Goal: Task Accomplishment & Management: Manage account settings

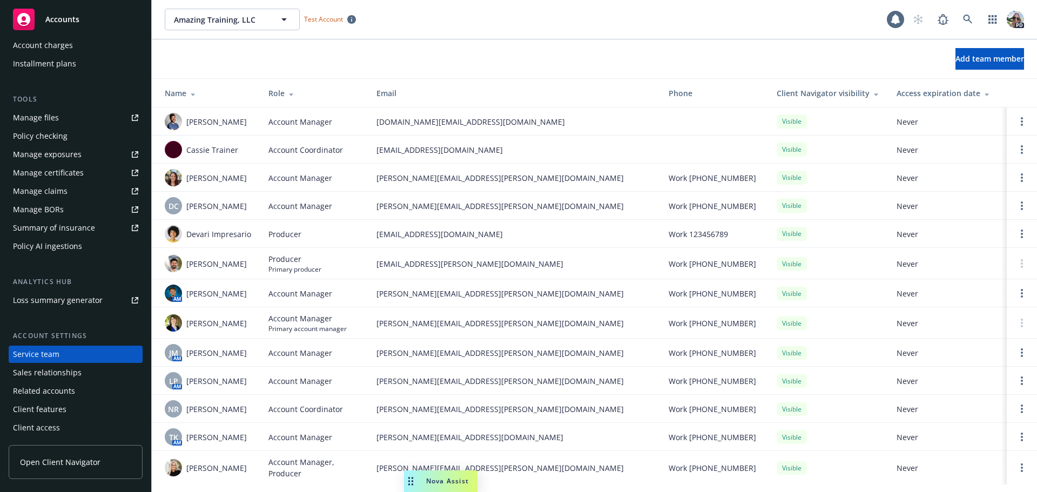
click at [64, 15] on span "Accounts" at bounding box center [62, 19] width 34 height 9
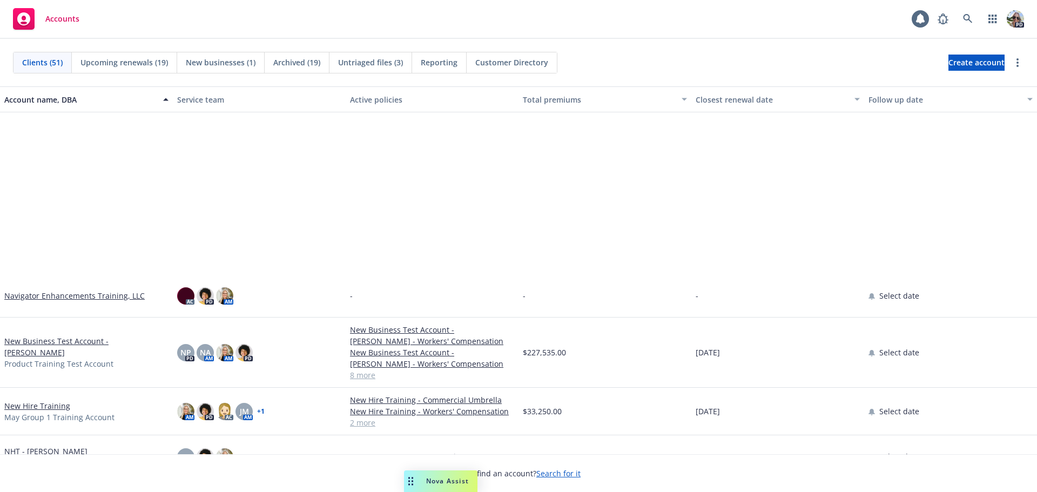
scroll to position [1729, 0]
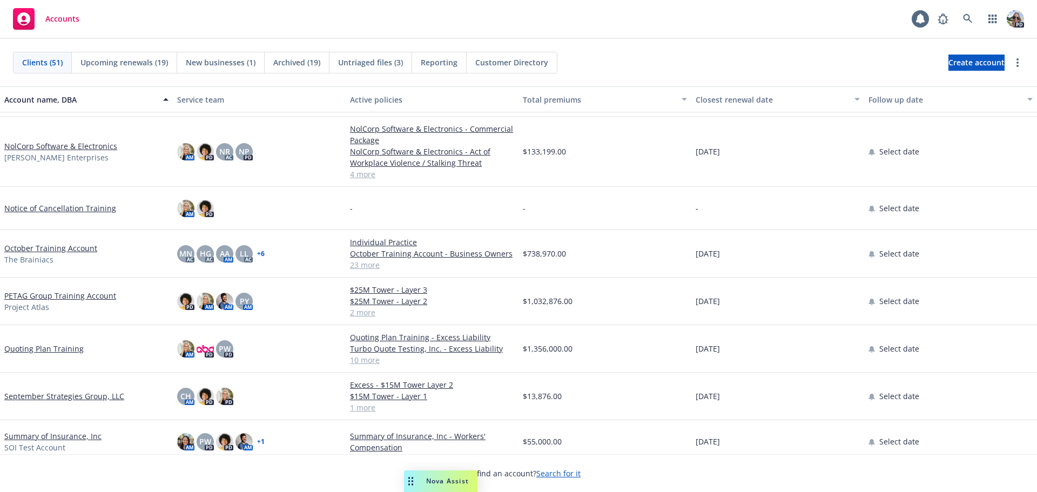
click at [35, 399] on link "September Strategies Group, LLC" at bounding box center [64, 396] width 120 height 11
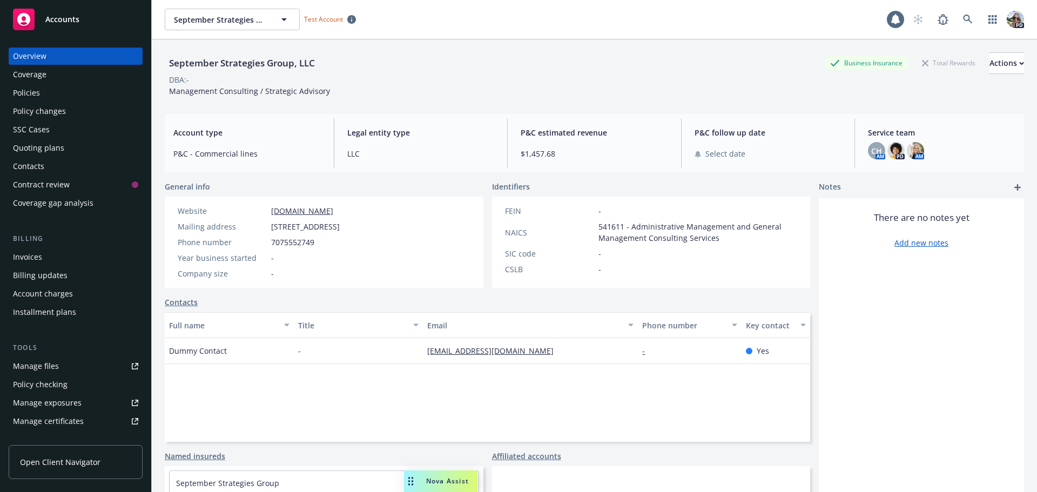
click at [25, 70] on div "Coverage" at bounding box center [29, 74] width 33 height 17
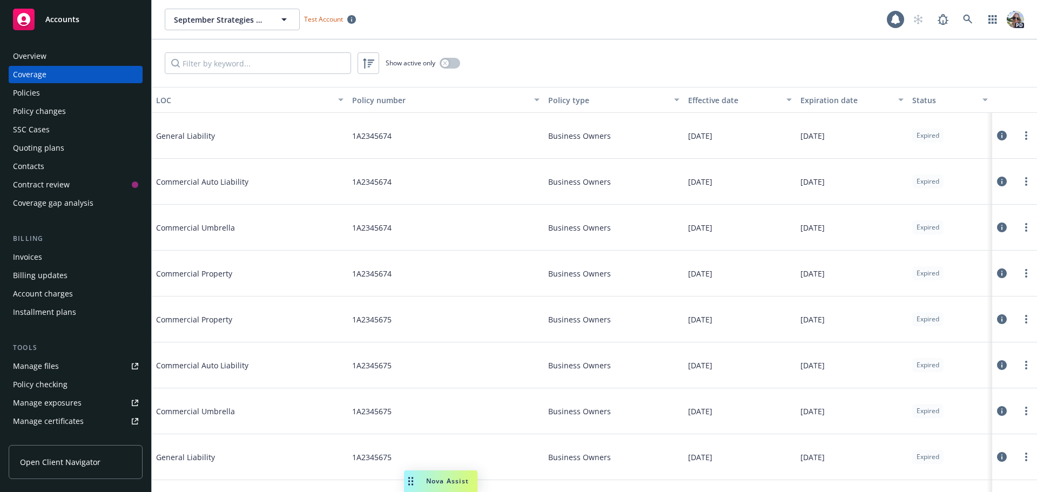
click at [36, 93] on div "Policies" at bounding box center [26, 92] width 27 height 17
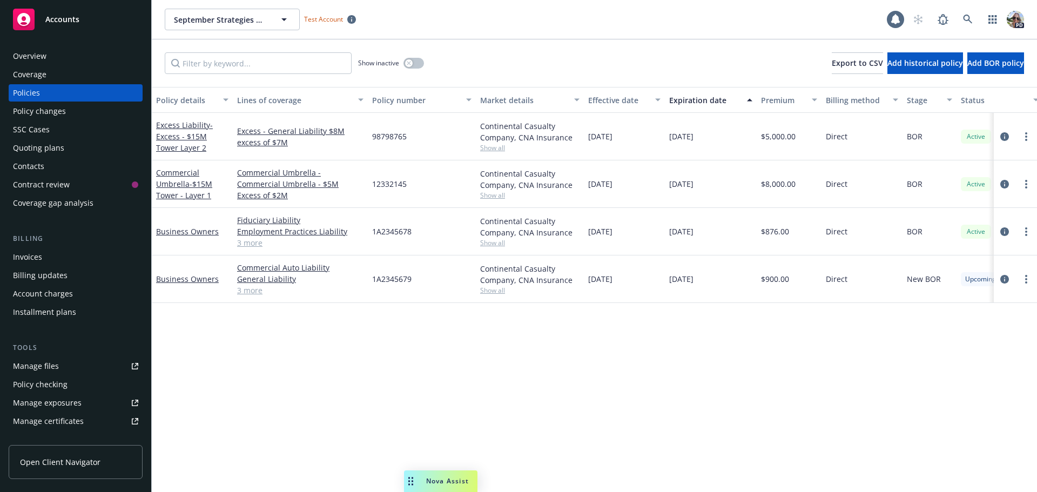
click at [56, 15] on span "Accounts" at bounding box center [62, 19] width 34 height 9
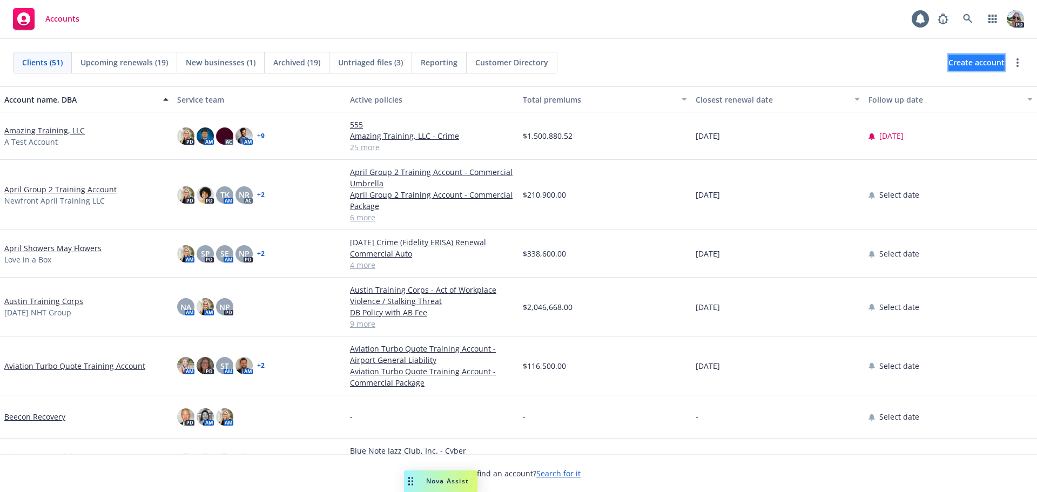
click at [949, 66] on span "Create account" at bounding box center [977, 62] width 56 height 21
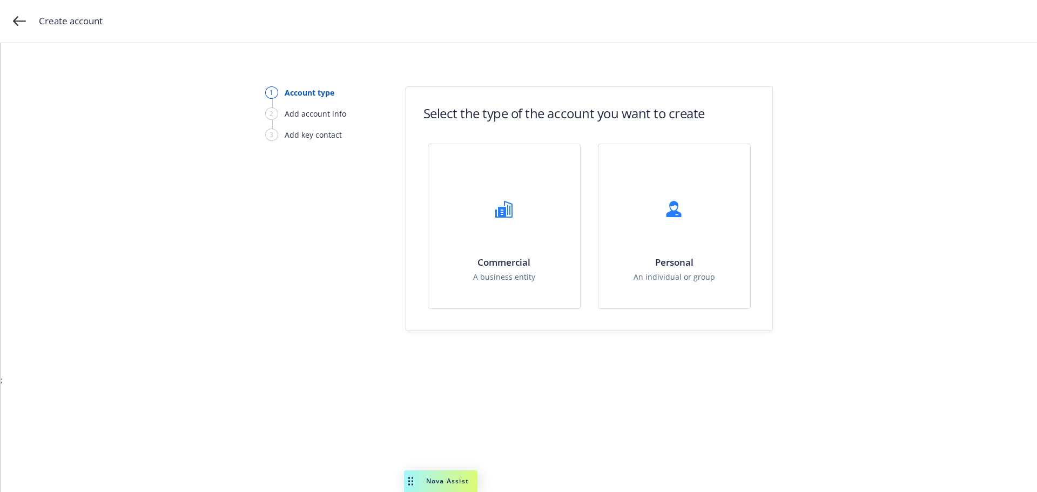
click at [29, 19] on div "Create account" at bounding box center [518, 21] width 1037 height 43
click at [12, 21] on div "Create account" at bounding box center [518, 21] width 1037 height 43
click at [16, 21] on icon at bounding box center [19, 21] width 13 height 10
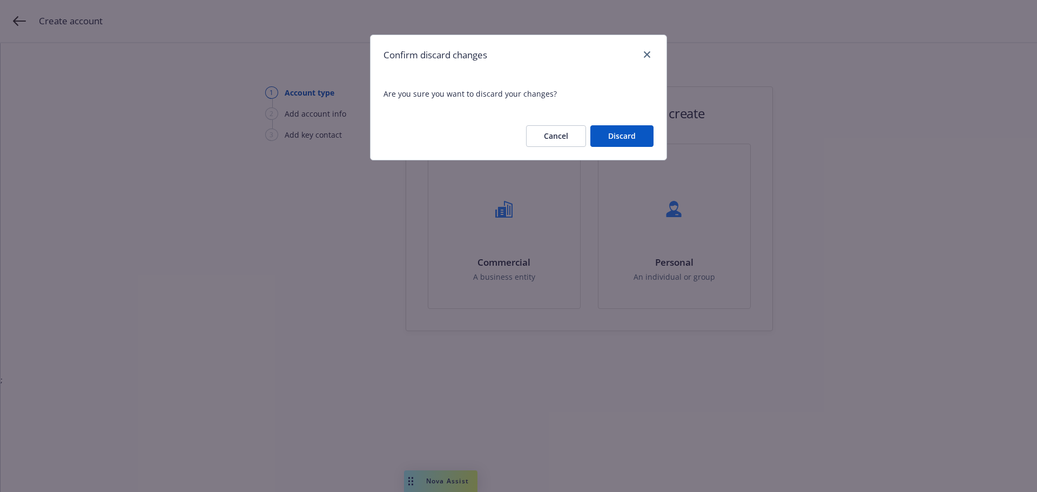
click at [629, 136] on button "Discard" at bounding box center [622, 136] width 63 height 22
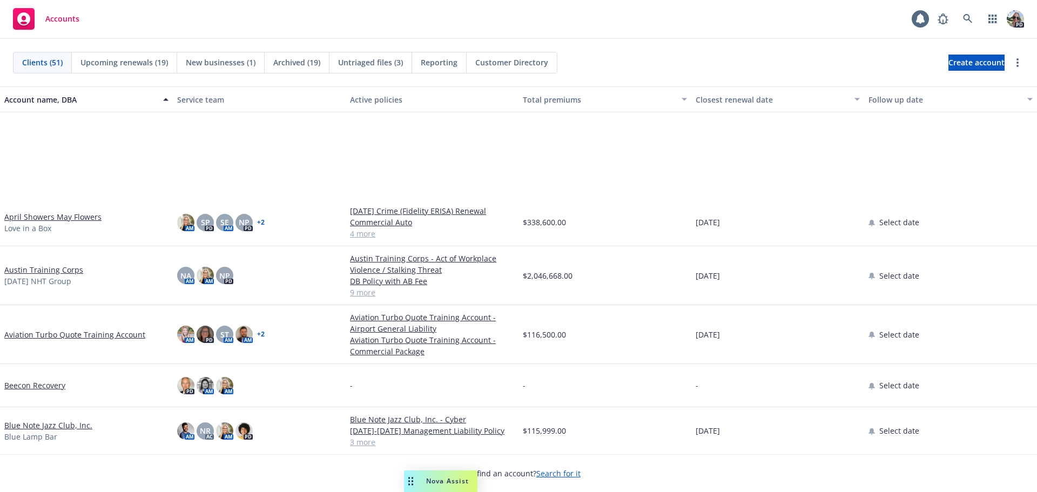
scroll to position [270, 0]
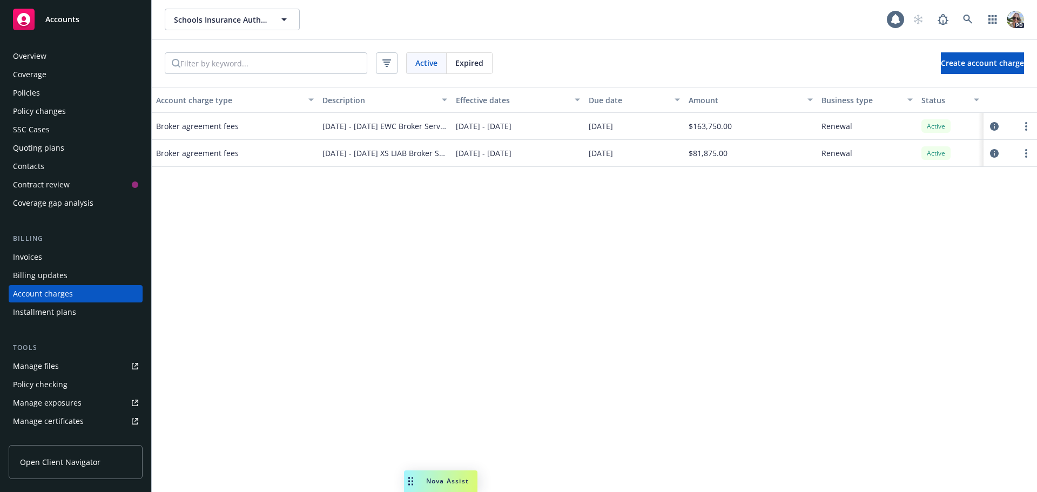
scroll to position [31, 0]
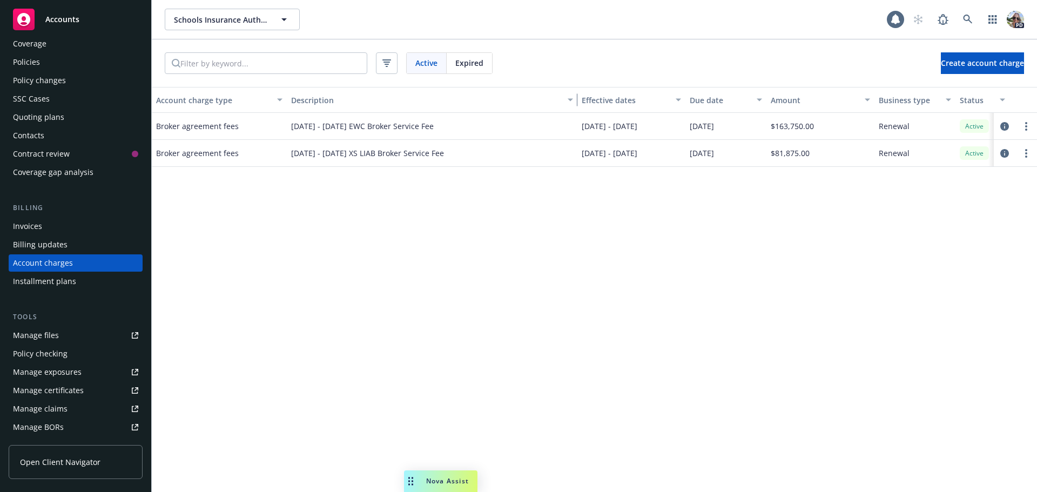
drag, startPoint x: 447, startPoint y: 107, endPoint x: 629, endPoint y: 109, distance: 182.6
click at [629, 109] on div "Account charge type Description Effective dates Due date Amount Business type S…" at bounding box center [602, 100] width 901 height 26
click at [26, 57] on div "Policies" at bounding box center [26, 61] width 27 height 17
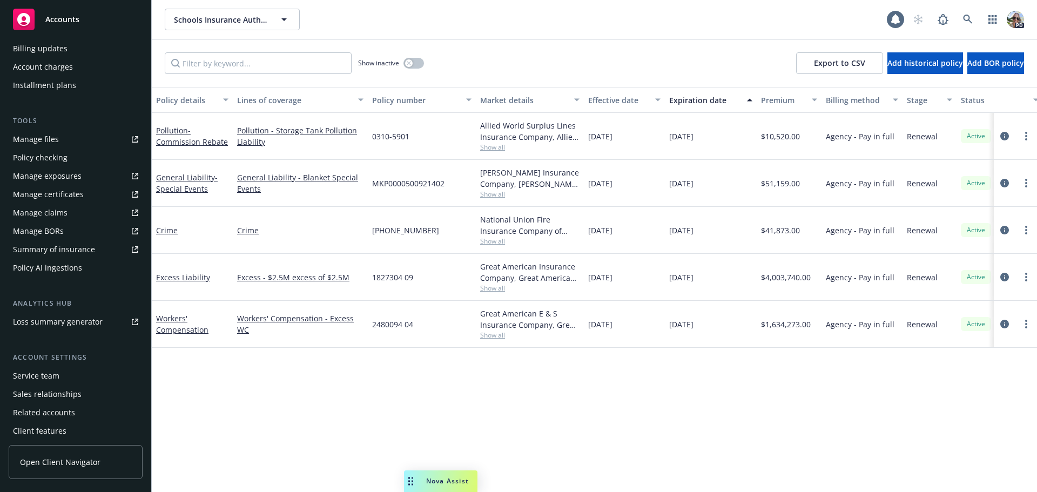
scroll to position [249, 0]
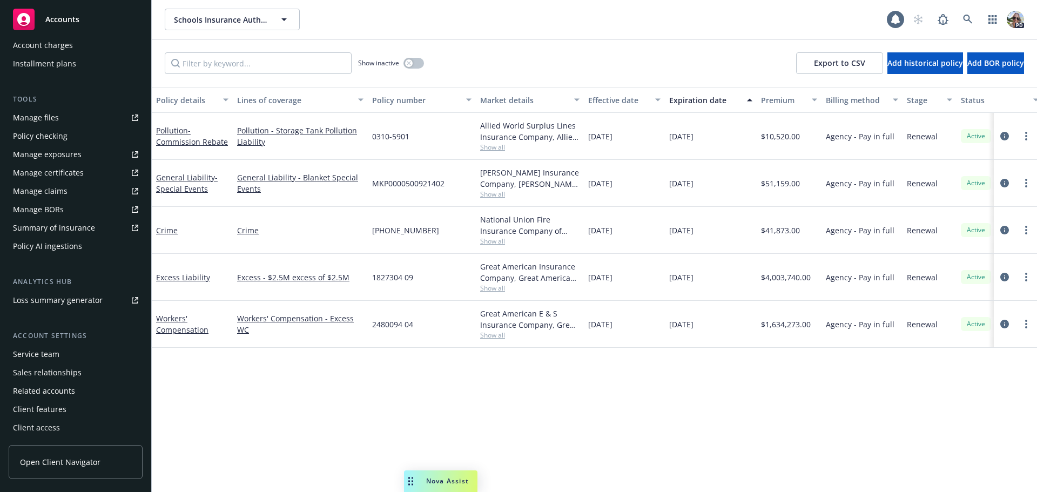
click at [32, 351] on div "Service team" at bounding box center [36, 354] width 46 height 17
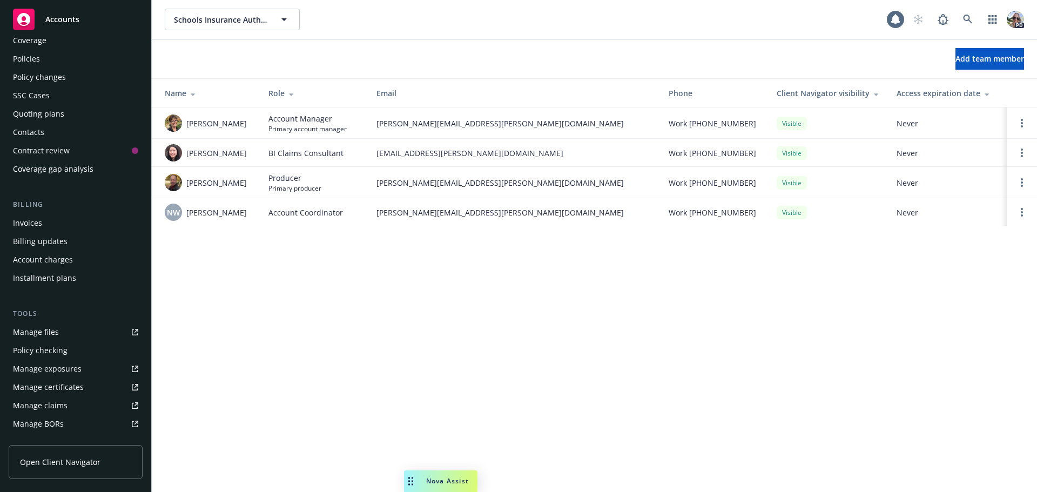
scroll to position [32, 0]
click at [50, 262] on div "Account charges" at bounding box center [43, 261] width 60 height 17
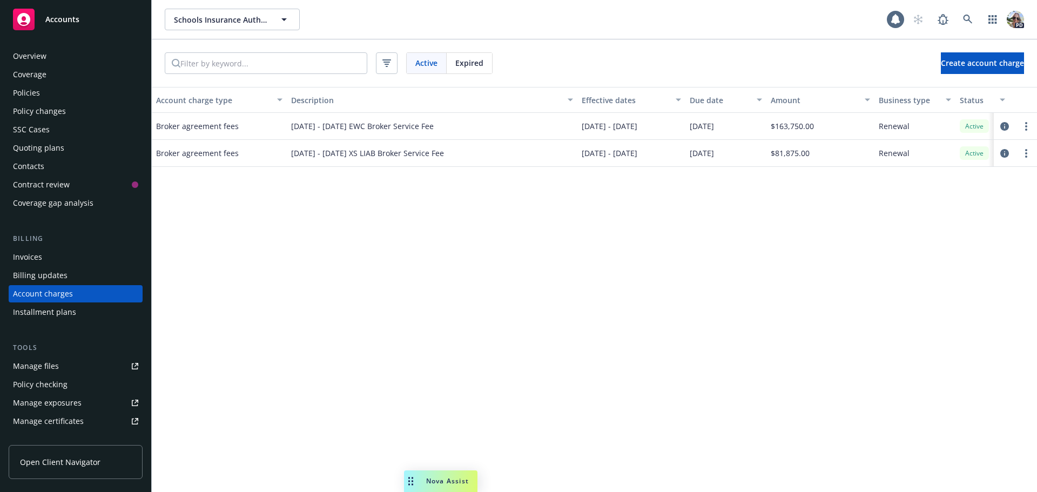
click at [34, 55] on div "Overview" at bounding box center [29, 56] width 33 height 17
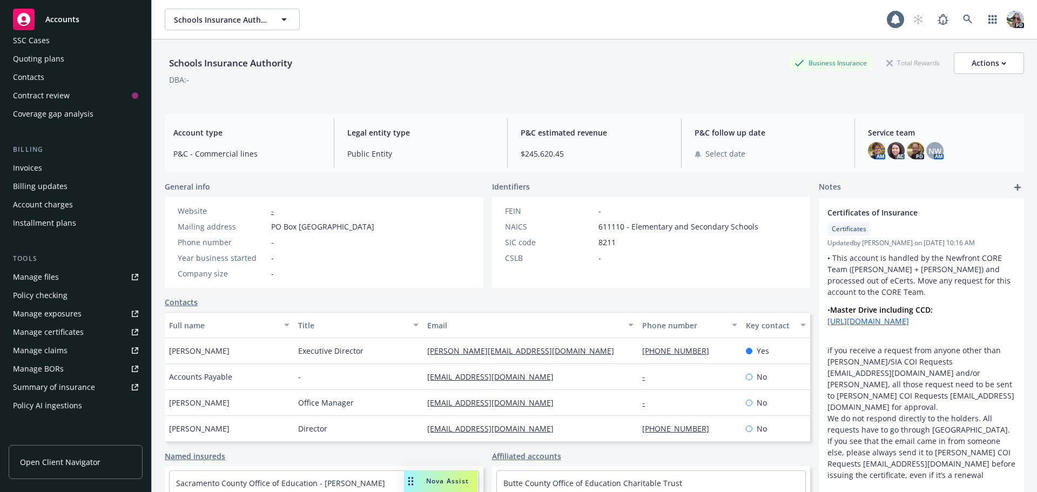
scroll to position [108, 0]
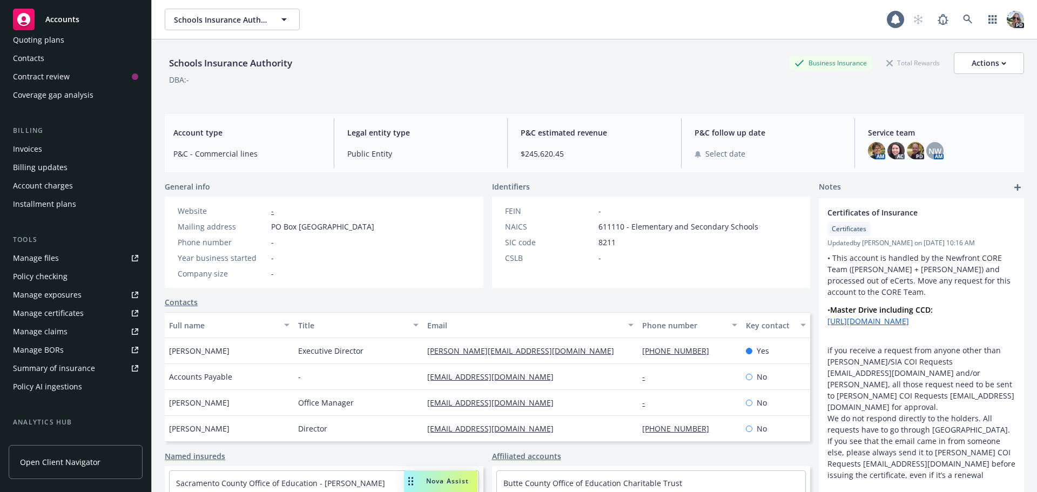
click at [33, 185] on div "Account charges" at bounding box center [43, 185] width 60 height 17
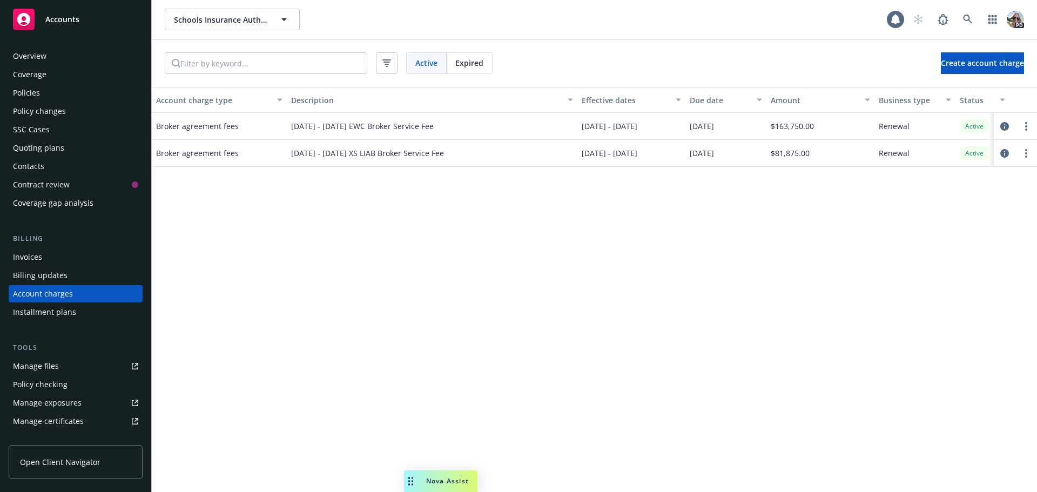
scroll to position [31, 0]
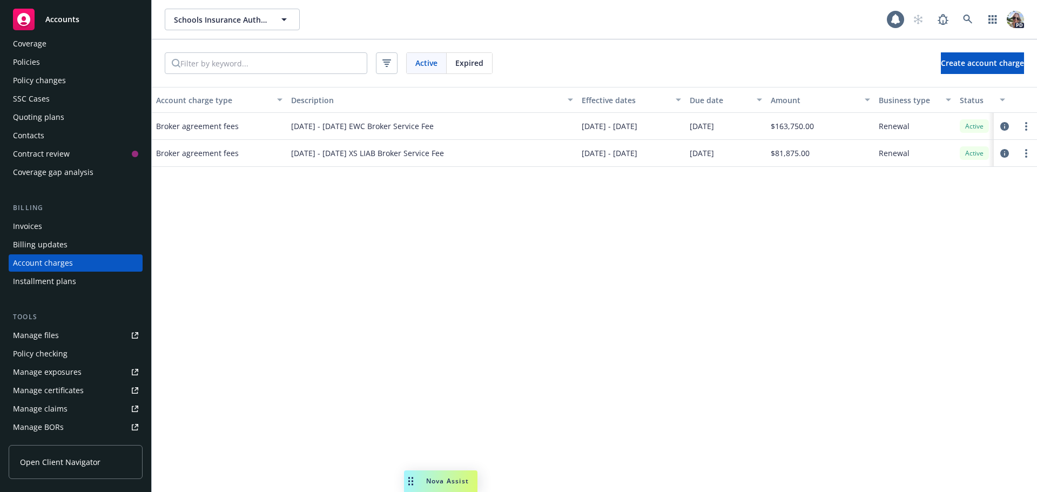
click at [32, 63] on div "Policies" at bounding box center [26, 61] width 27 height 17
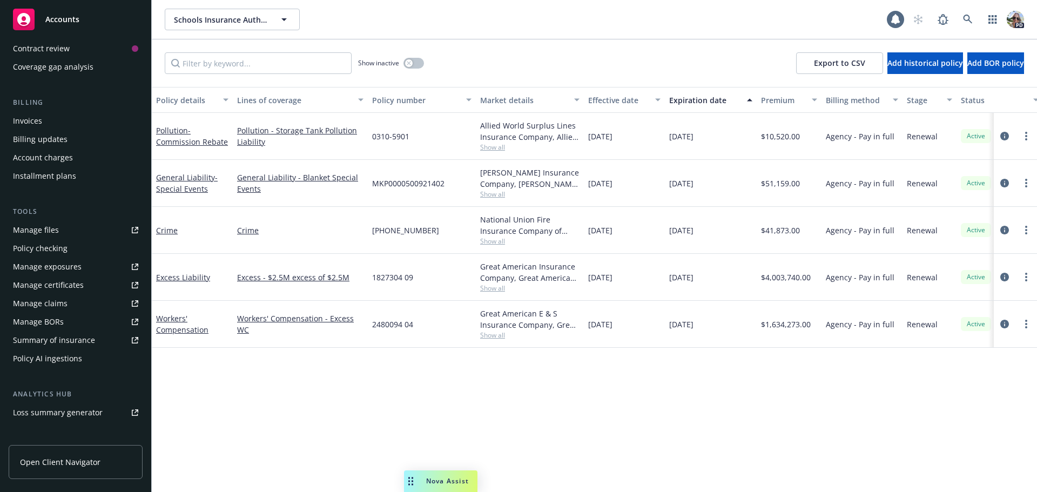
scroll to position [162, 0]
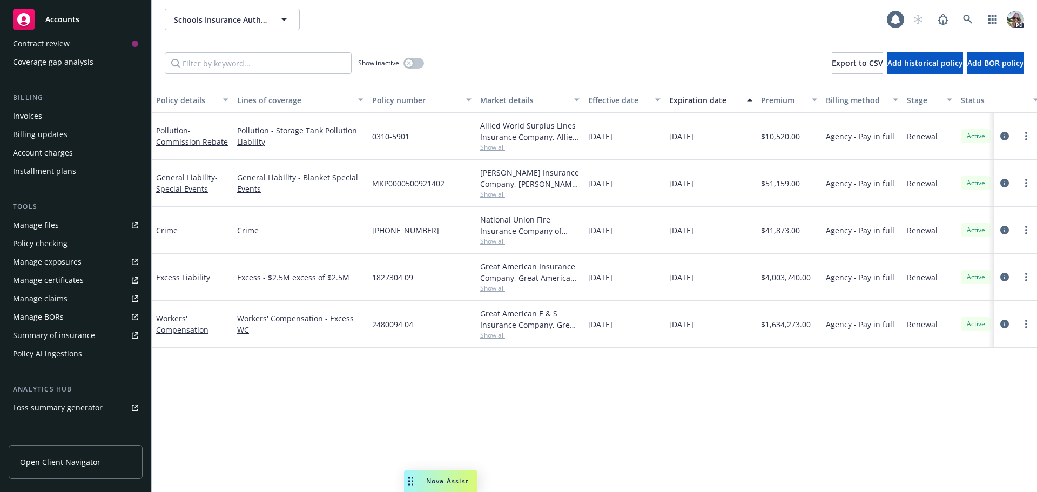
scroll to position [140, 0]
click at [63, 148] on div "Account charges" at bounding box center [43, 153] width 60 height 17
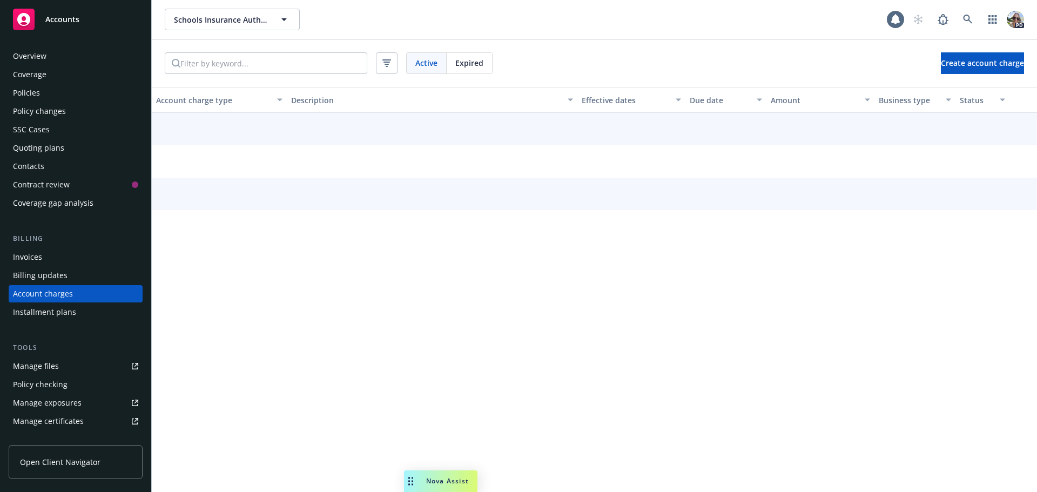
scroll to position [31, 0]
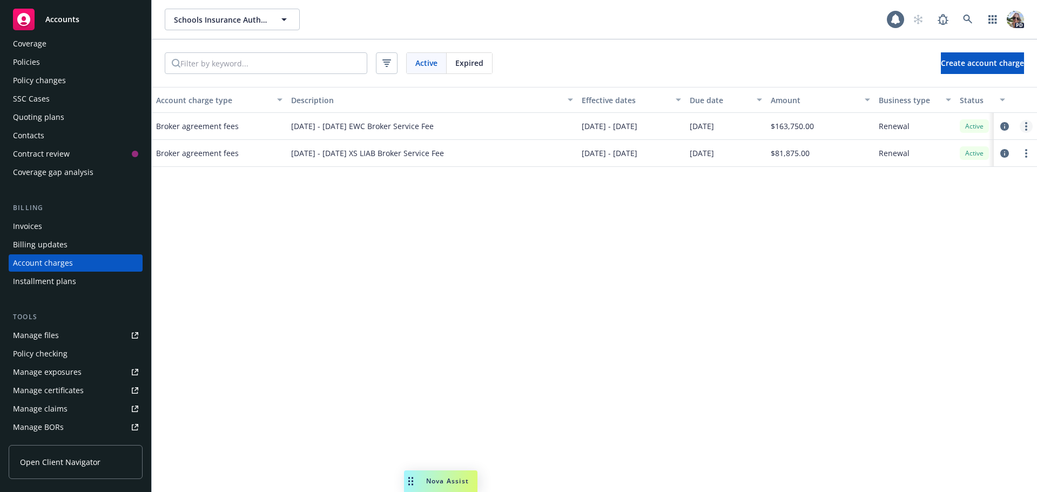
click at [612, 124] on circle "more" at bounding box center [1026, 123] width 2 height 2
click at [612, 125] on icon "circleInformation" at bounding box center [1005, 126] width 9 height 9
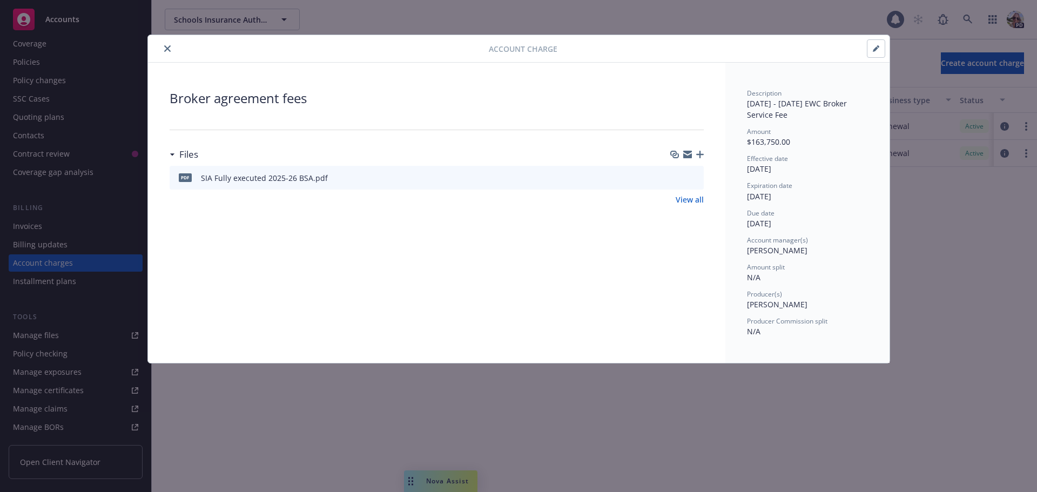
click at [612, 48] on icon "button" at bounding box center [876, 48] width 6 height 6
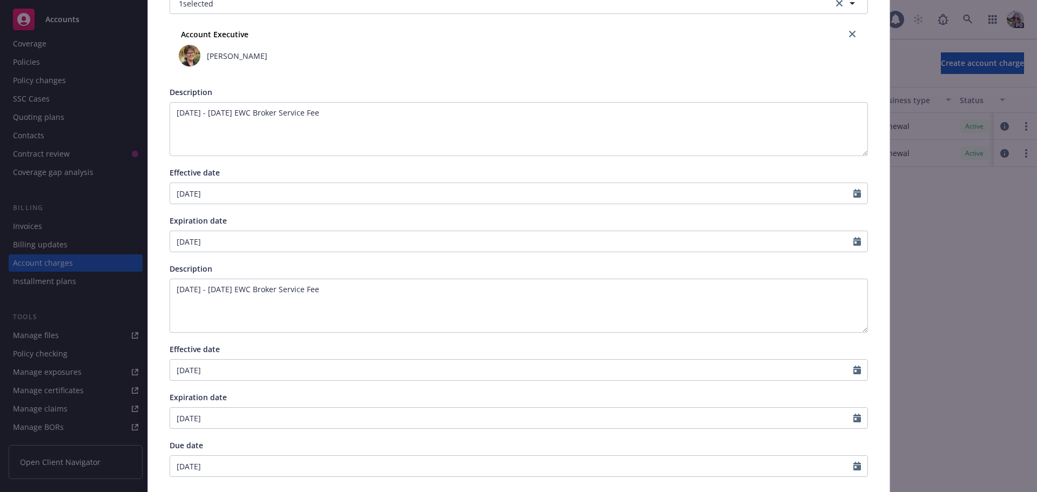
scroll to position [324, 0]
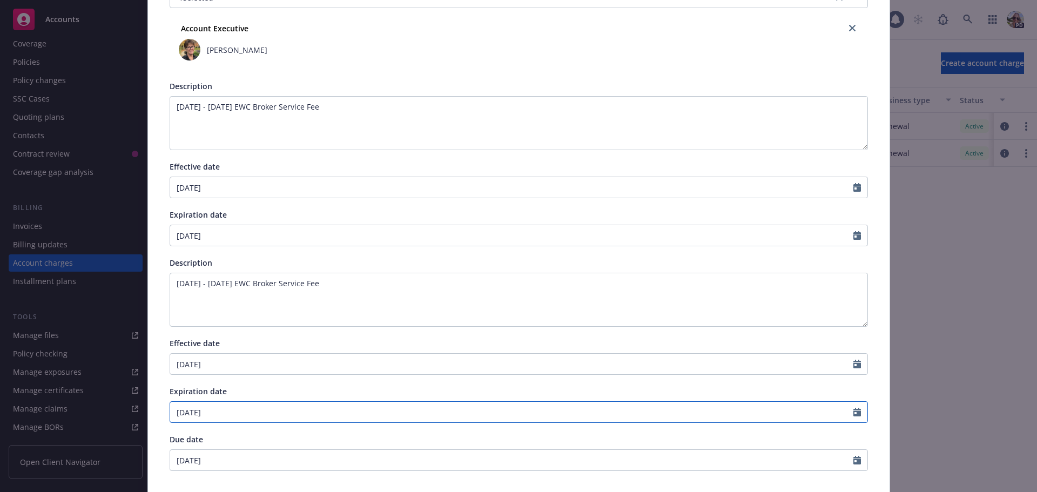
select select "6"
drag, startPoint x: 225, startPoint y: 410, endPoint x: 150, endPoint y: 416, distance: 75.3
click at [151, 416] on div "Account charge type Broker agreement fees Amount* 163,750.00 Split amount betwe…" at bounding box center [519, 119] width 742 height 755
type input "07/01/2026"
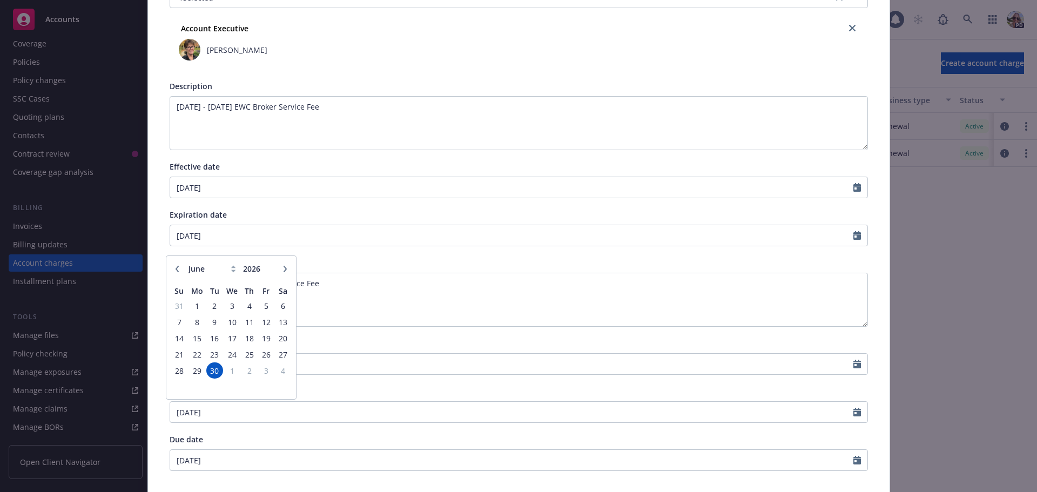
type input "07/01/2026"
click at [515, 395] on div "Expiration date" at bounding box center [519, 391] width 699 height 11
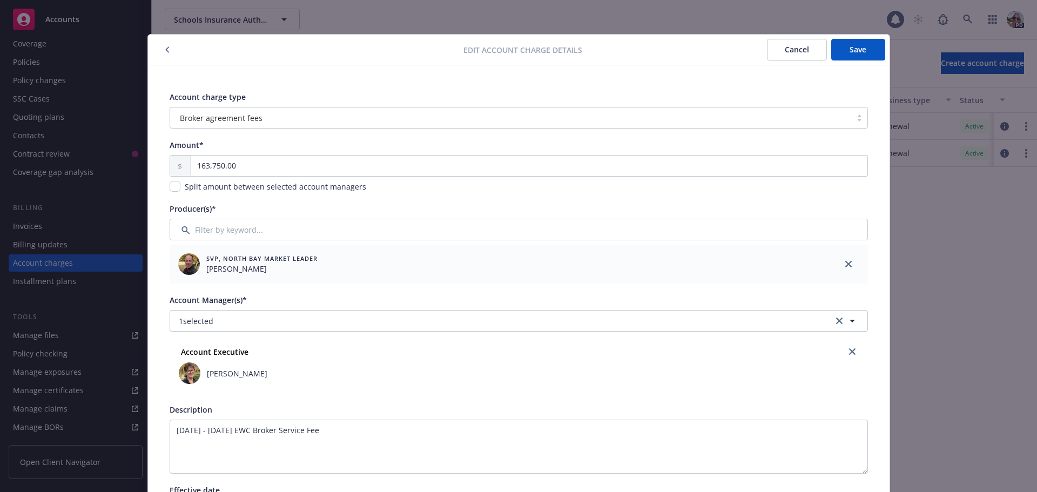
scroll to position [0, 0]
click at [612, 46] on span "Save" at bounding box center [858, 50] width 17 height 10
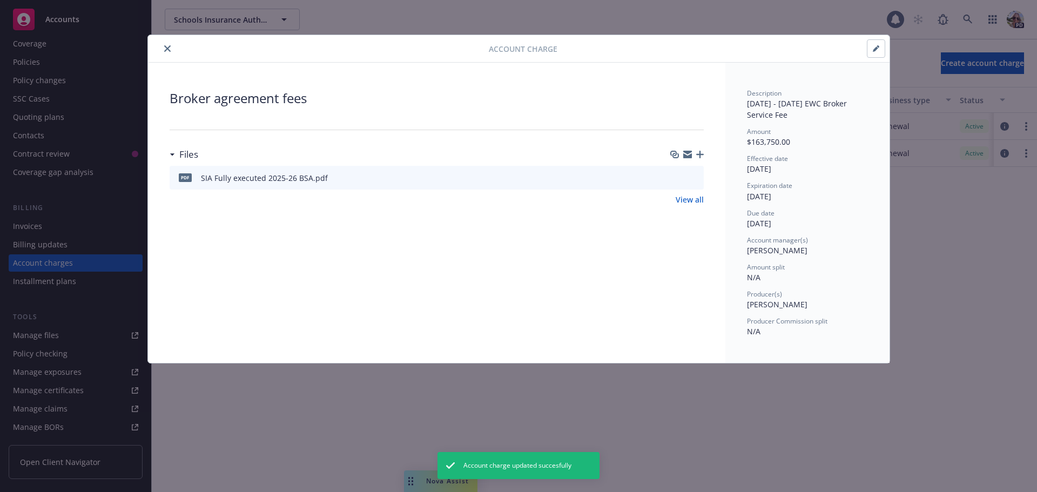
click at [169, 48] on icon "close" at bounding box center [167, 48] width 6 height 6
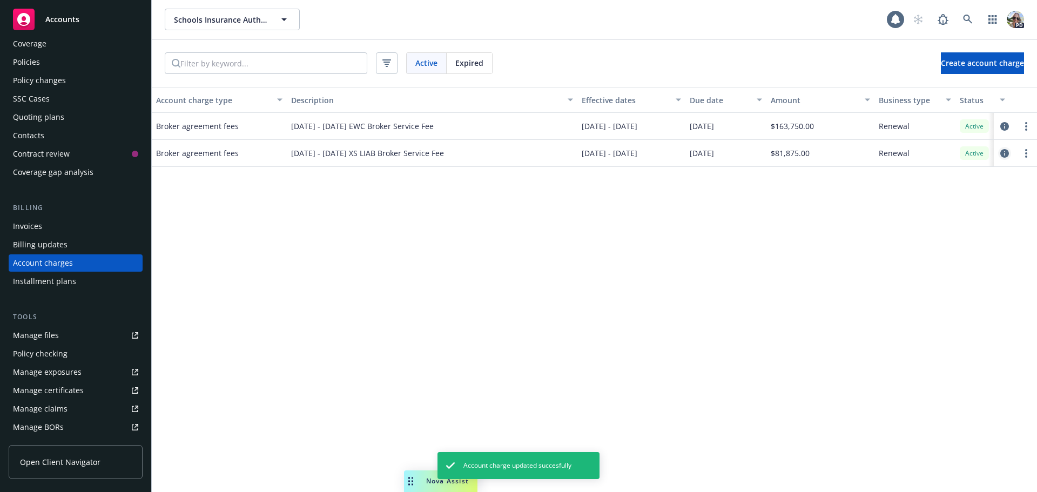
click at [612, 150] on icon "circleInformation" at bounding box center [1005, 153] width 9 height 9
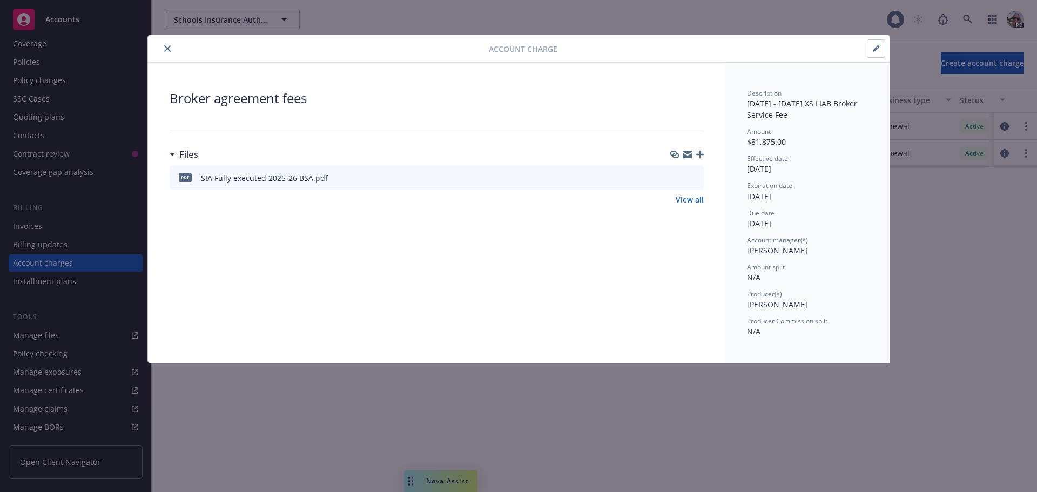
click at [612, 48] on button "button" at bounding box center [876, 48] width 17 height 17
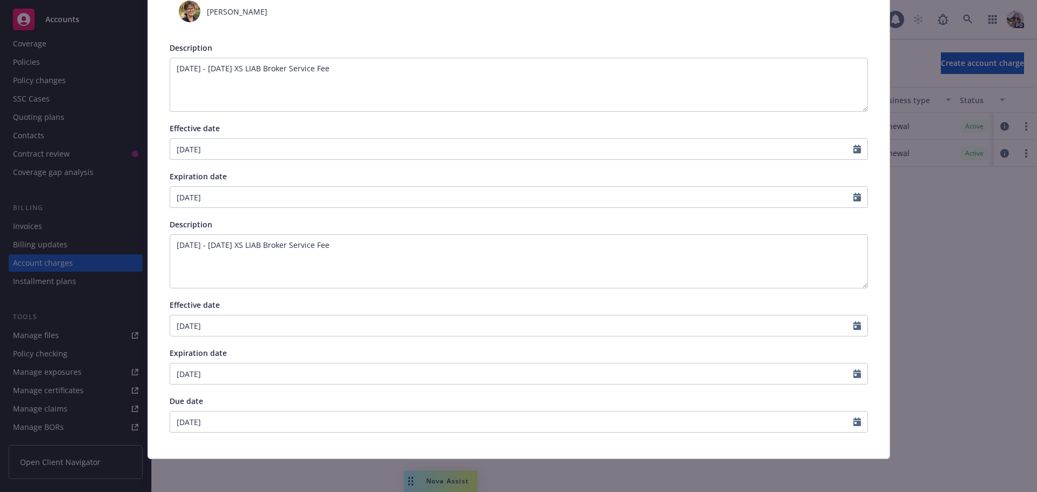
scroll to position [364, 0]
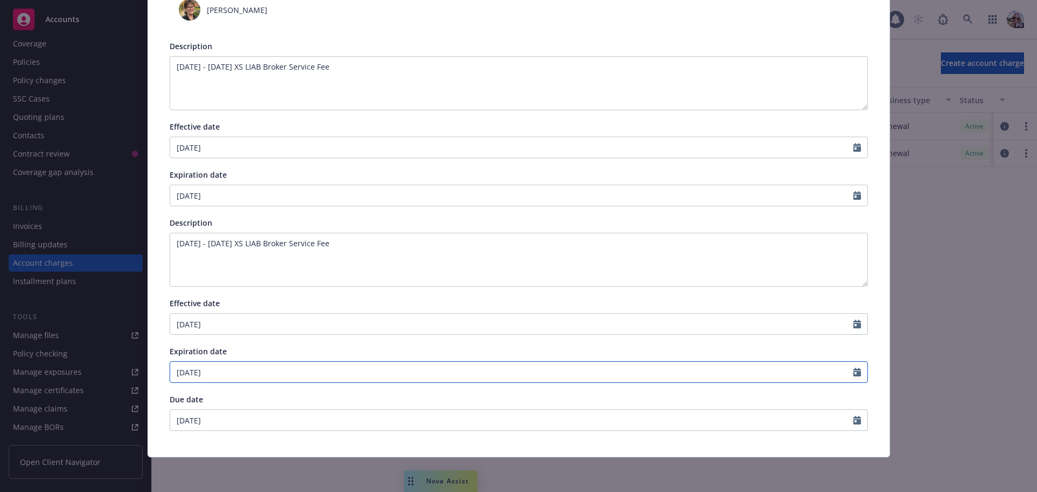
select select "6"
drag, startPoint x: 226, startPoint y: 368, endPoint x: 143, endPoint y: 365, distance: 83.3
click at [148, 368] on div "Account charge type Broker agreement fees Amount* 81,875.00 Split amount betwee…" at bounding box center [519, 79] width 742 height 755
type input "07/01/2026"
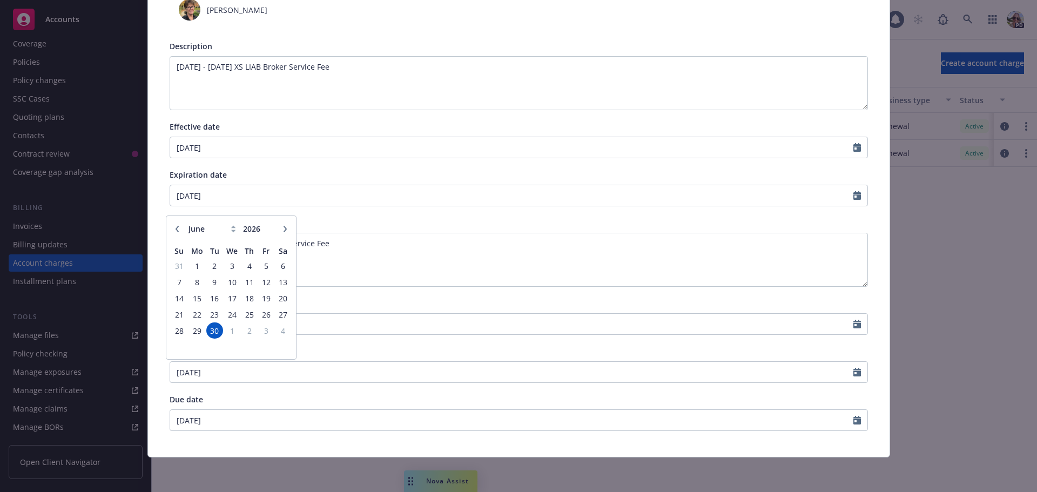
type input "07/01/2026"
click at [560, 278] on textarea "7/1/2025 - 6/30/2026 XS LIAB Broker Service Fee" at bounding box center [519, 260] width 699 height 54
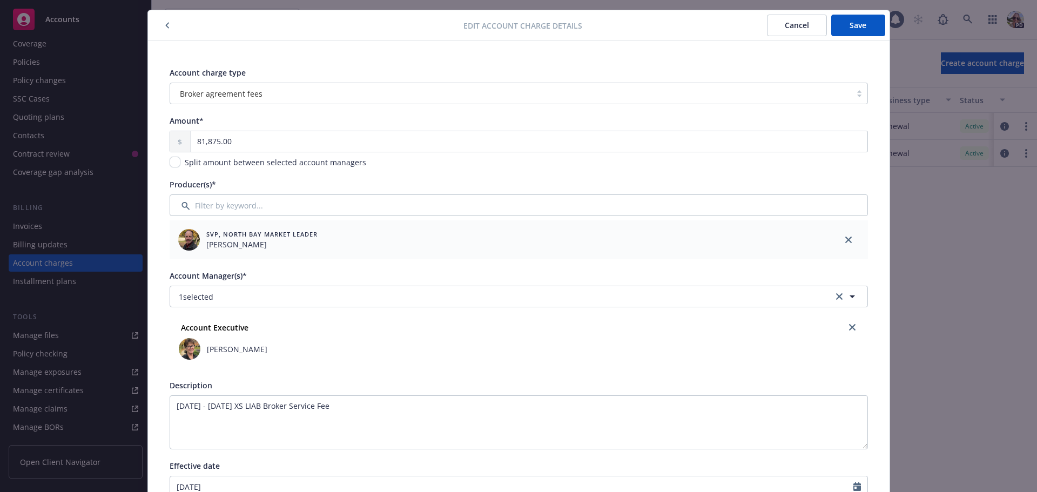
scroll to position [0, 0]
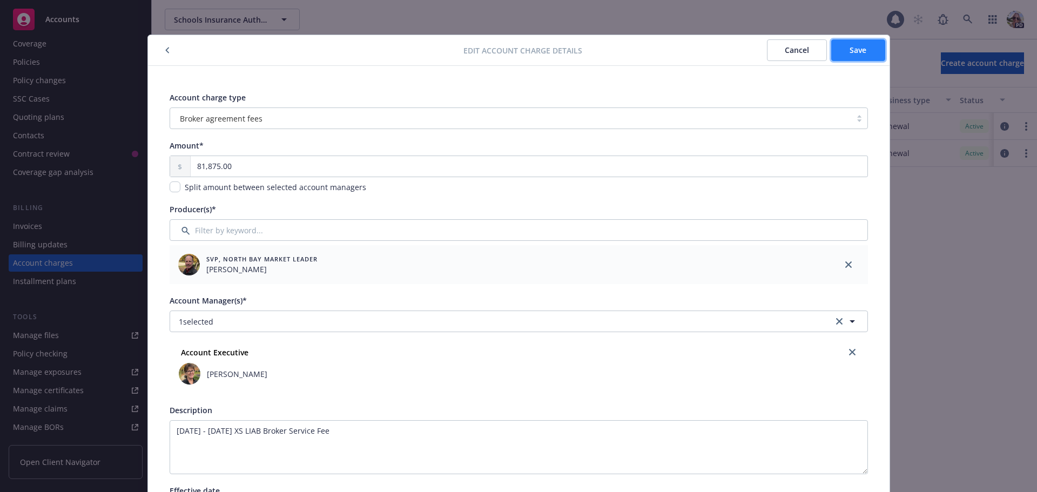
click at [612, 53] on button "Save" at bounding box center [858, 50] width 54 height 22
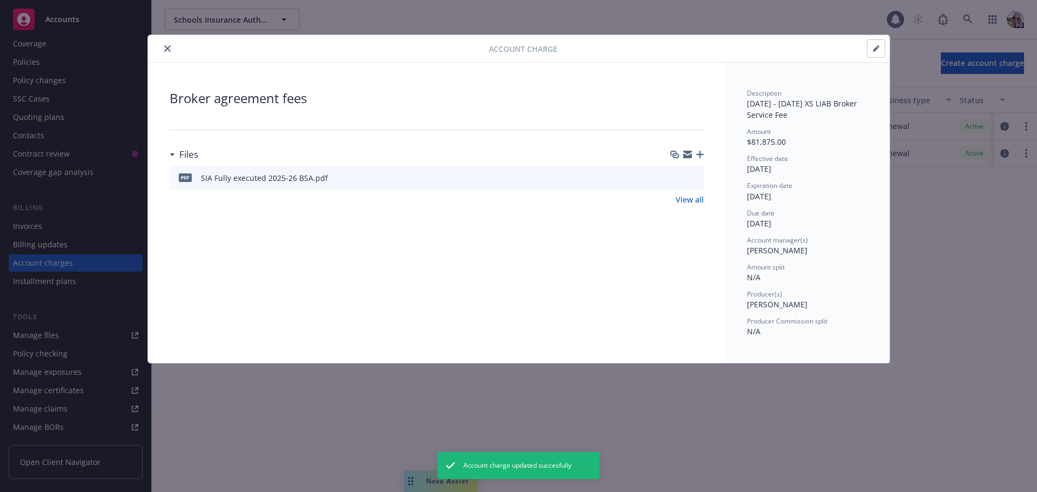
click at [168, 47] on icon "close" at bounding box center [167, 48] width 6 height 6
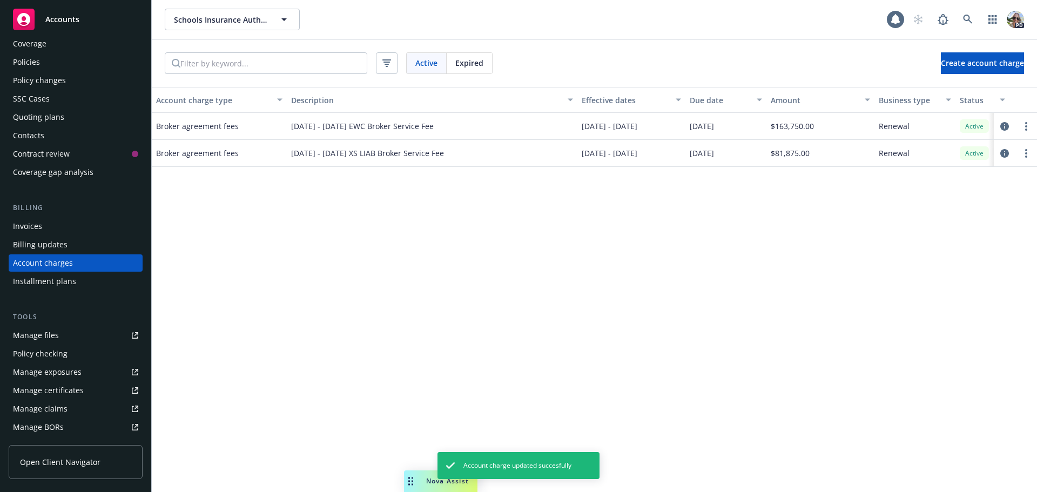
click at [305, 351] on div "Account charge type Description Effective dates Due date Amount Business type S…" at bounding box center [594, 289] width 885 height 405
click at [473, 63] on span "Expired" at bounding box center [469, 62] width 28 height 11
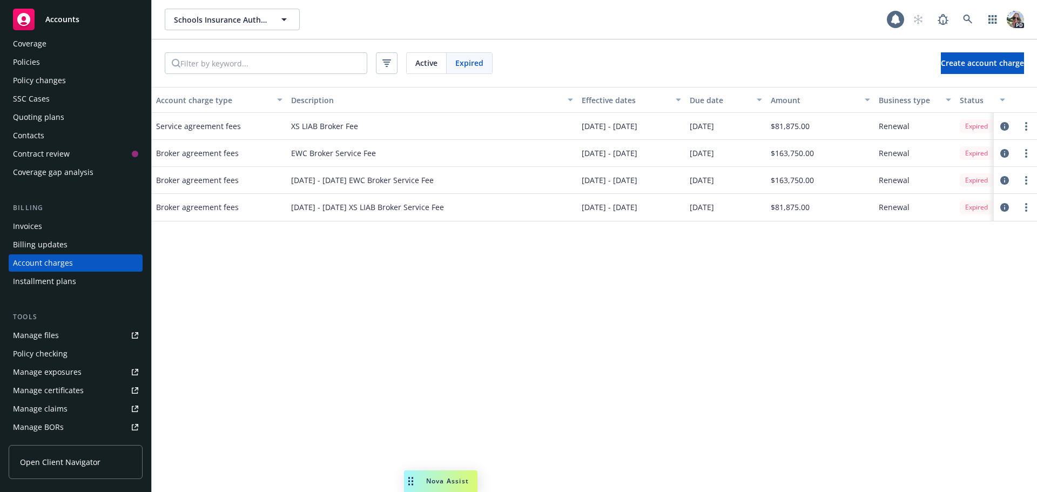
click at [370, 180] on span "7/1/2024 - 6/30/2025 EWC Broker Service Fee" at bounding box center [362, 180] width 143 height 11
click at [366, 182] on span "7/1/2024 - 6/30/2025 EWC Broker Service Fee" at bounding box center [362, 180] width 143 height 11
click at [488, 266] on div "Account charge type Description Effective dates Due date Amount Business type S…" at bounding box center [594, 289] width 885 height 405
click at [612, 179] on icon "circleInformation" at bounding box center [1005, 180] width 9 height 9
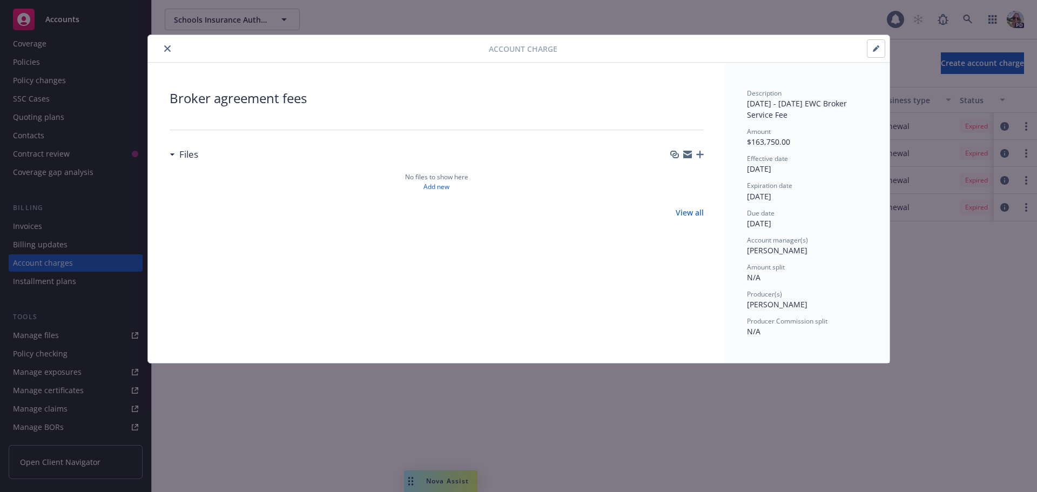
drag, startPoint x: 876, startPoint y: 44, endPoint x: 882, endPoint y: 44, distance: 5.4
click at [612, 44] on button "button" at bounding box center [876, 48] width 17 height 17
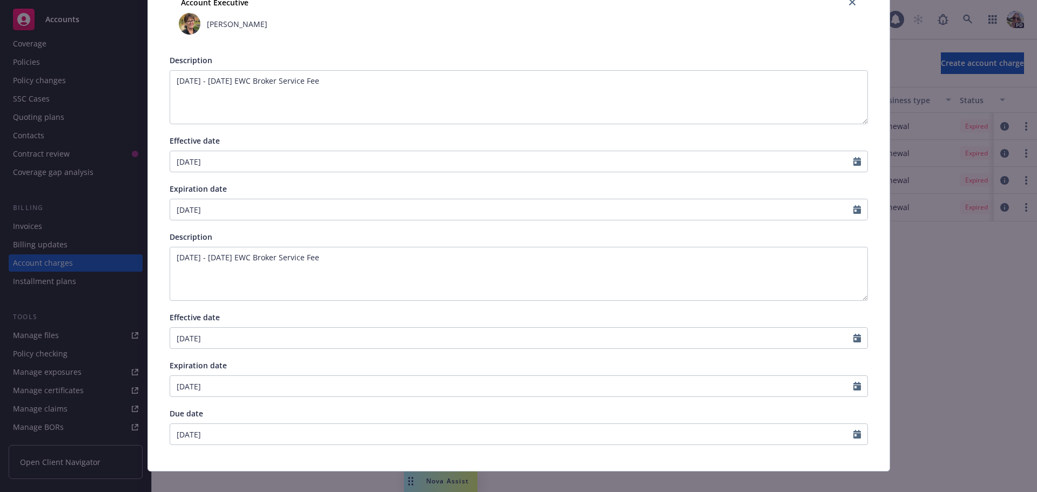
scroll to position [364, 0]
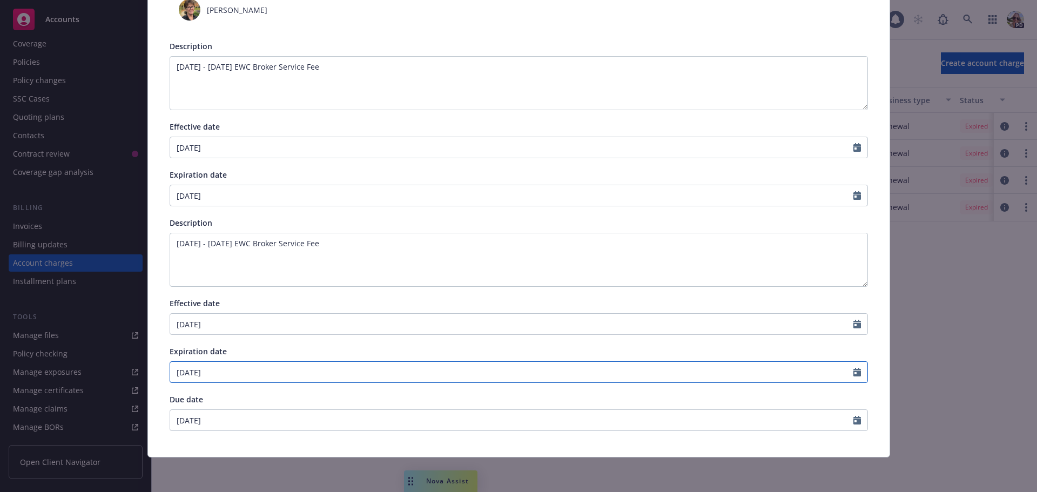
select select "6"
drag, startPoint x: 224, startPoint y: 369, endPoint x: 95, endPoint y: 364, distance: 129.2
click at [108, 372] on div "Edit account charge details Cancel Save Account charge type Broker agreement fe…" at bounding box center [518, 246] width 1037 height 492
type input "7/1/2025"
type input "07/01/2025"
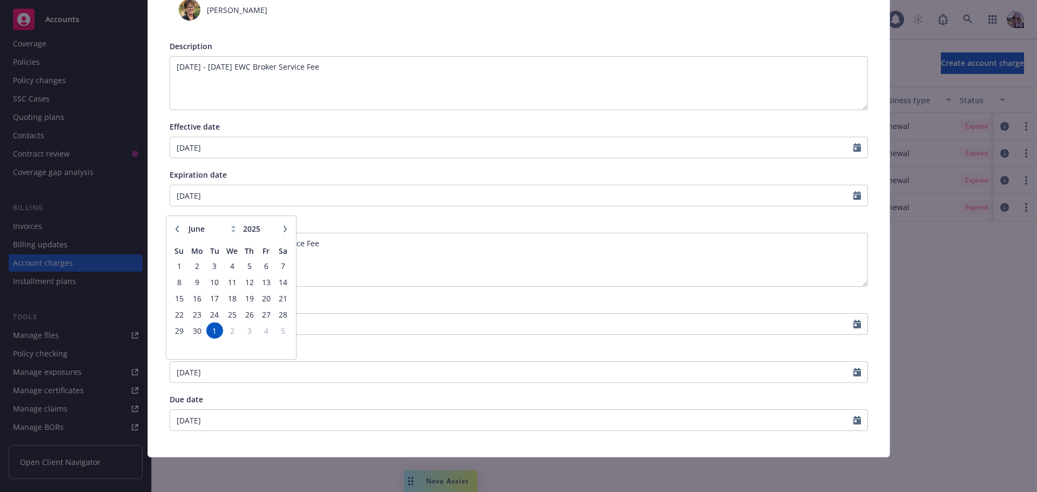
type input "07/01/2025"
click at [612, 215] on div "Account charge type Broker agreement fees Amount* 163,750.00 Split amount betwe…" at bounding box center [519, 79] width 699 height 703
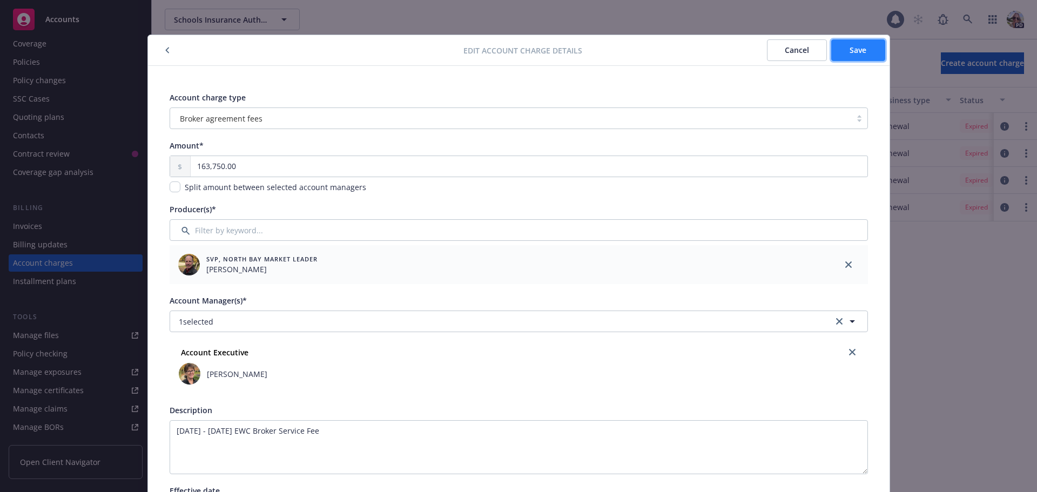
click at [612, 51] on button "Save" at bounding box center [858, 50] width 54 height 22
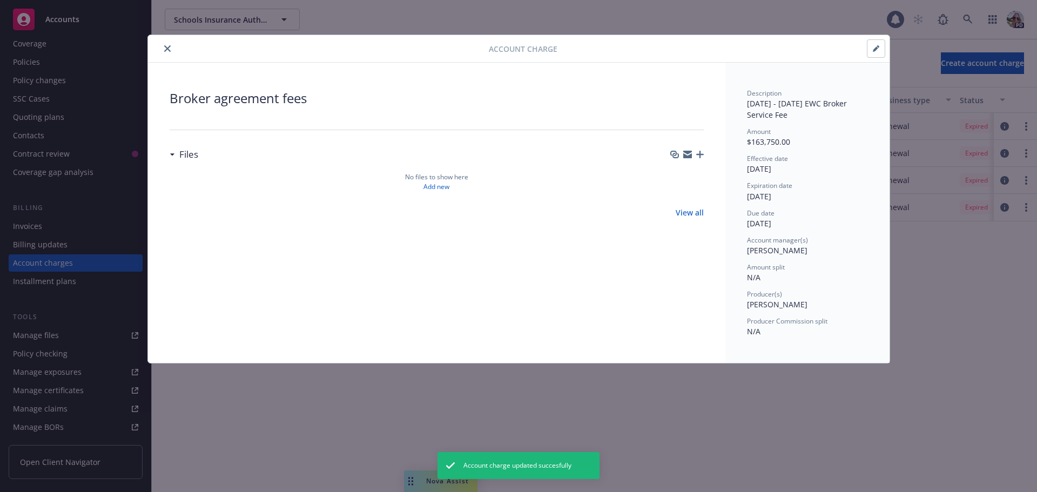
click at [165, 48] on icon "close" at bounding box center [167, 48] width 6 height 6
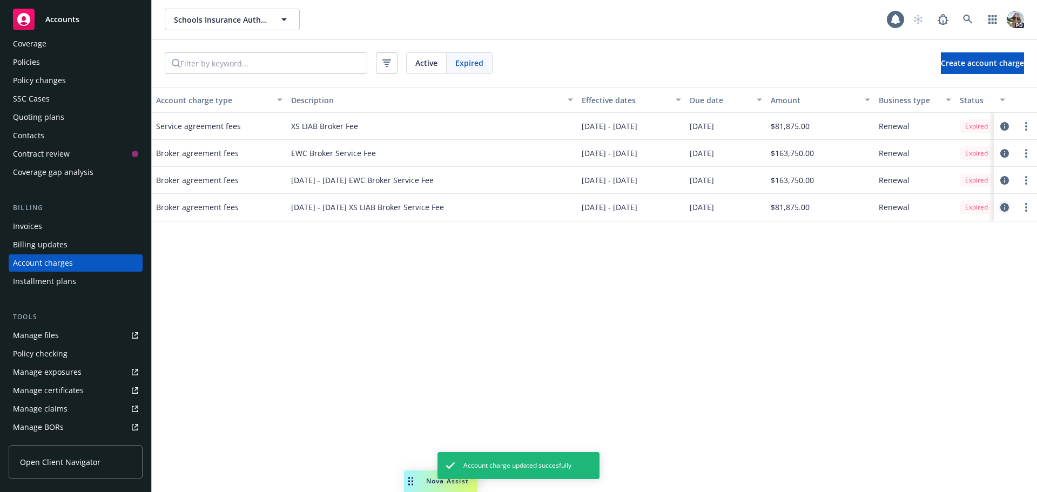
click at [612, 206] on icon "circleInformation" at bounding box center [1005, 207] width 9 height 9
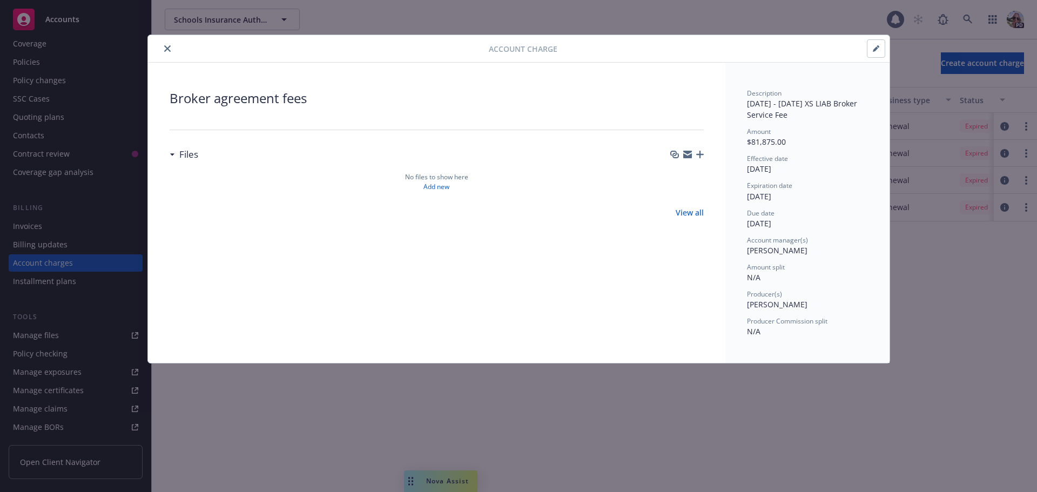
click at [612, 50] on icon "button" at bounding box center [876, 48] width 6 height 6
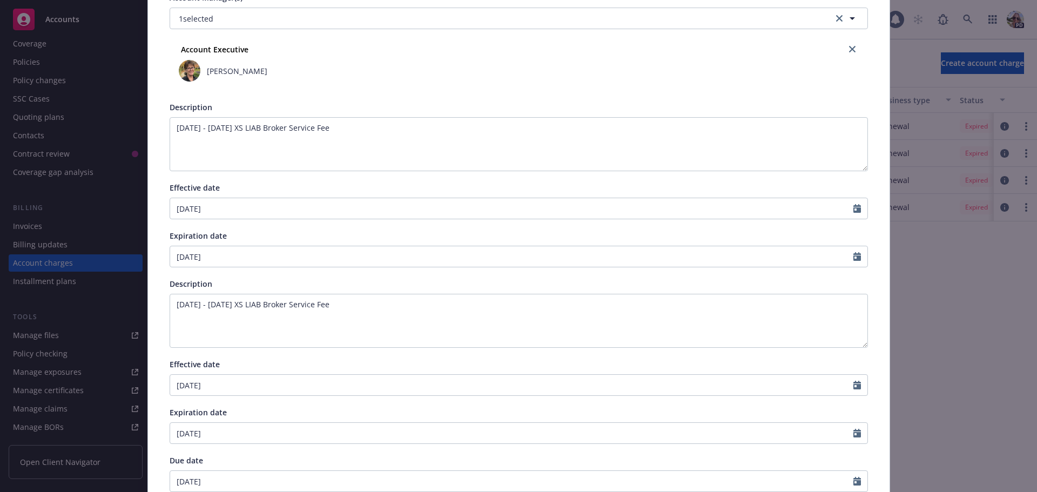
scroll to position [324, 0]
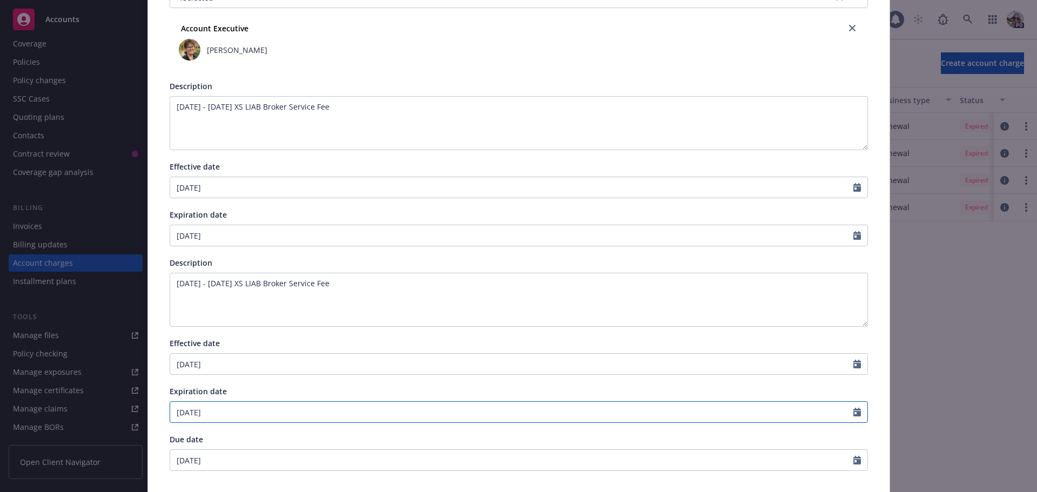
select select "6"
drag, startPoint x: 220, startPoint y: 414, endPoint x: 119, endPoint y: 405, distance: 100.9
click at [130, 416] on div "Edit account charge details Cancel Save Account charge type Broker agreement fe…" at bounding box center [518, 246] width 1037 height 492
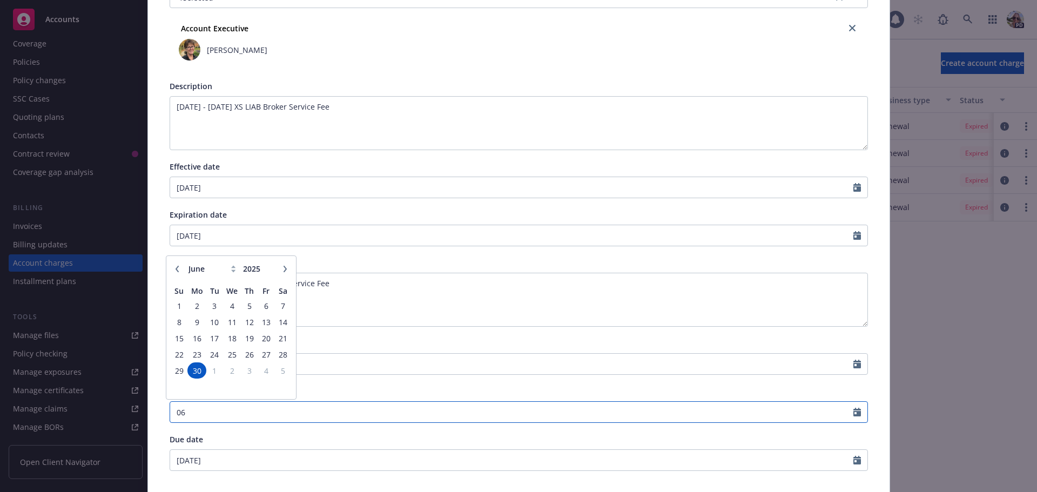
type input "0"
type input "07/01/2025"
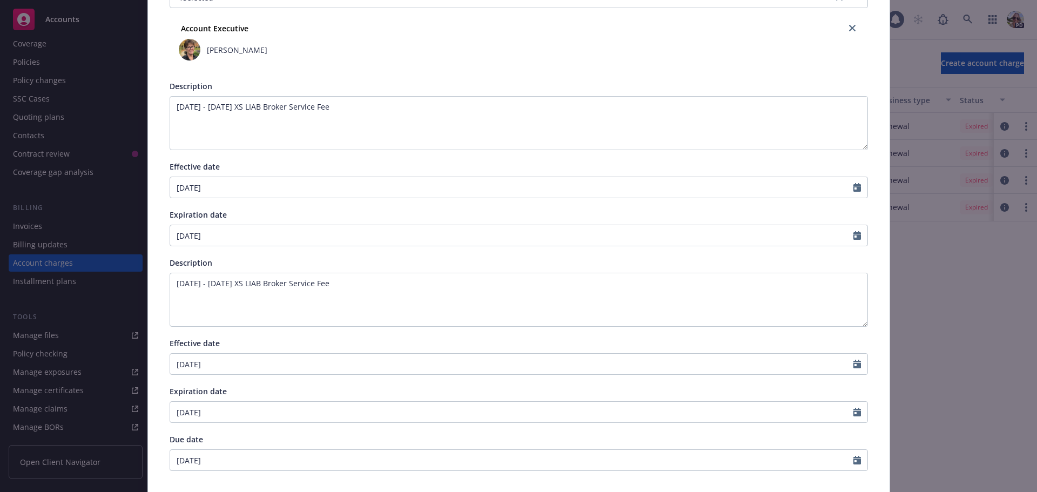
click at [380, 332] on div "Account charge type Broker agreement fees Amount* 81,875.00 Split amount betwee…" at bounding box center [519, 119] width 699 height 703
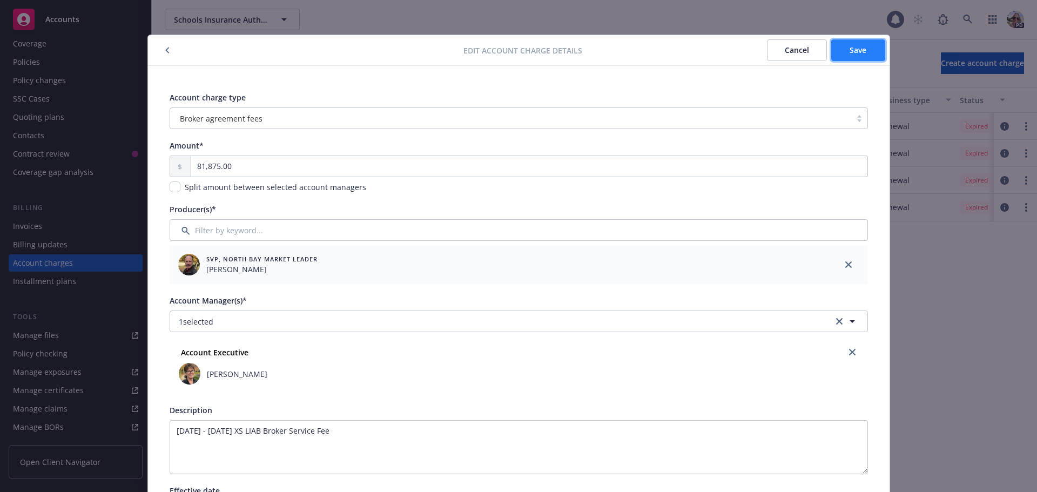
click at [612, 57] on button "Save" at bounding box center [858, 50] width 54 height 22
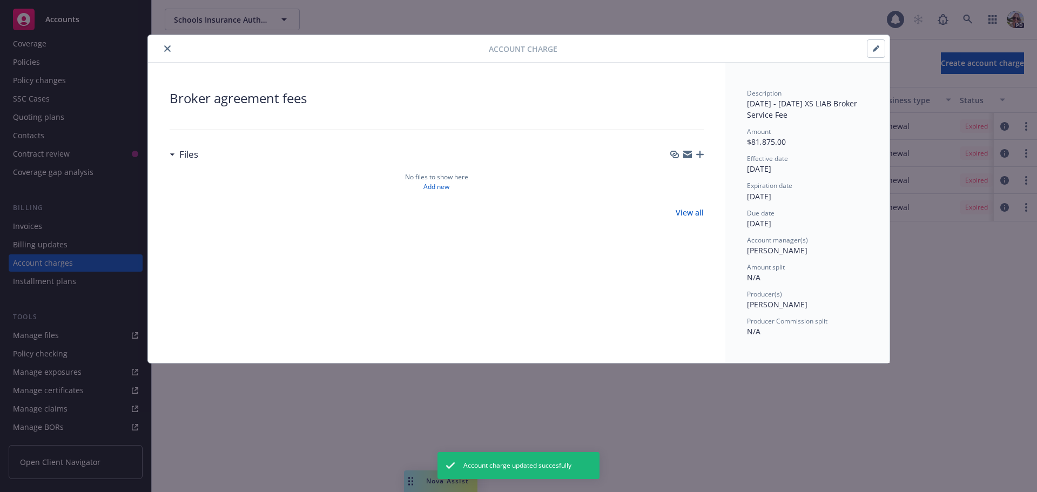
click at [171, 51] on button "close" at bounding box center [167, 48] width 13 height 13
